Goal: Information Seeking & Learning: Check status

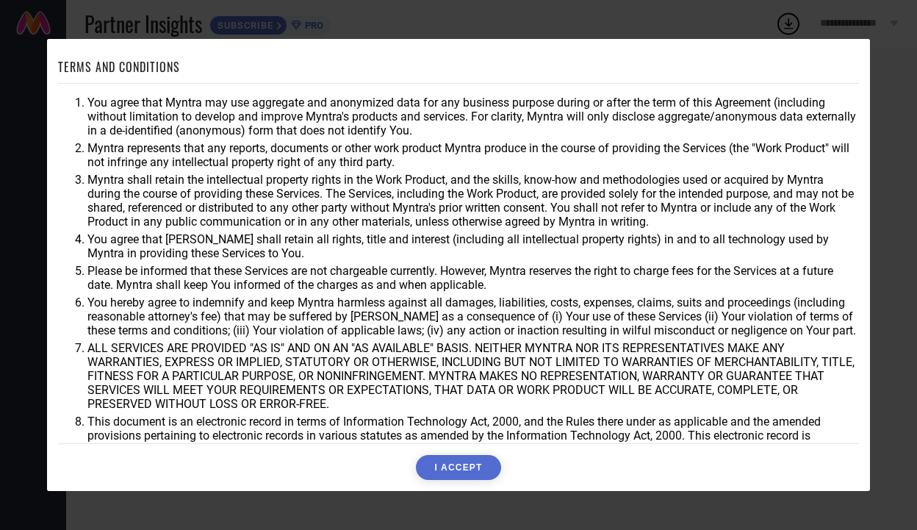
drag, startPoint x: 462, startPoint y: 473, endPoint x: 433, endPoint y: 468, distance: 29.1
click at [462, 473] on button "I ACCEPT" at bounding box center [458, 467] width 84 height 25
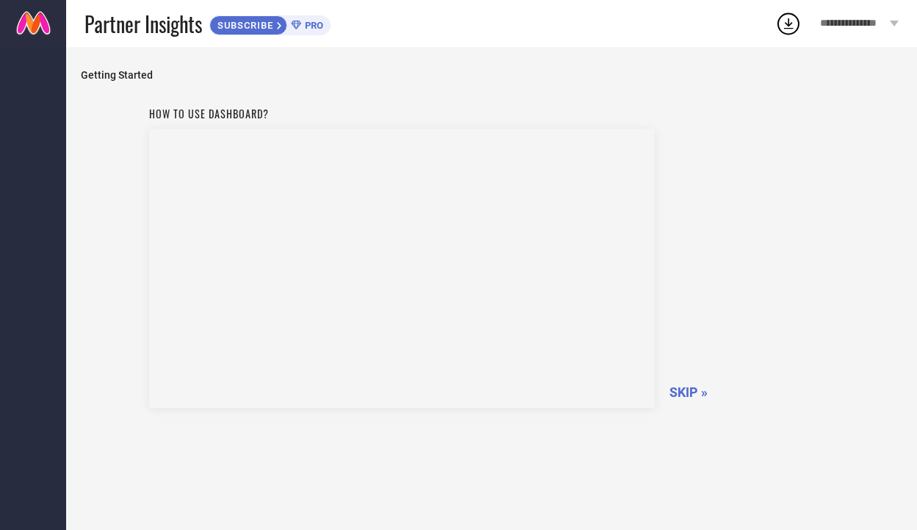
click at [698, 394] on span "SKIP »" at bounding box center [688, 391] width 38 height 15
